Goal: Navigation & Orientation: Find specific page/section

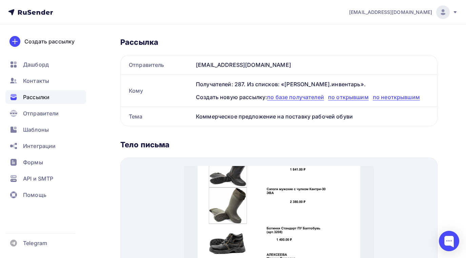
scroll to position [43, 0]
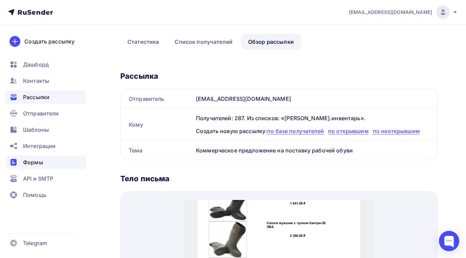
click at [30, 163] on span "Формы" at bounding box center [33, 162] width 20 height 8
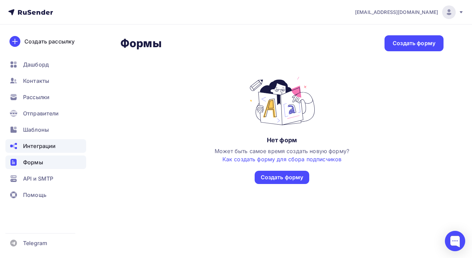
click at [39, 147] on span "Интеграции" at bounding box center [39, 146] width 33 height 8
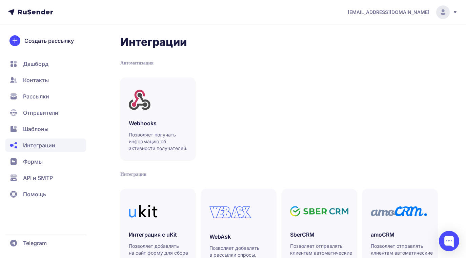
click at [36, 111] on span "Отправители" at bounding box center [40, 113] width 35 height 8
